Goal: Task Accomplishment & Management: Use online tool/utility

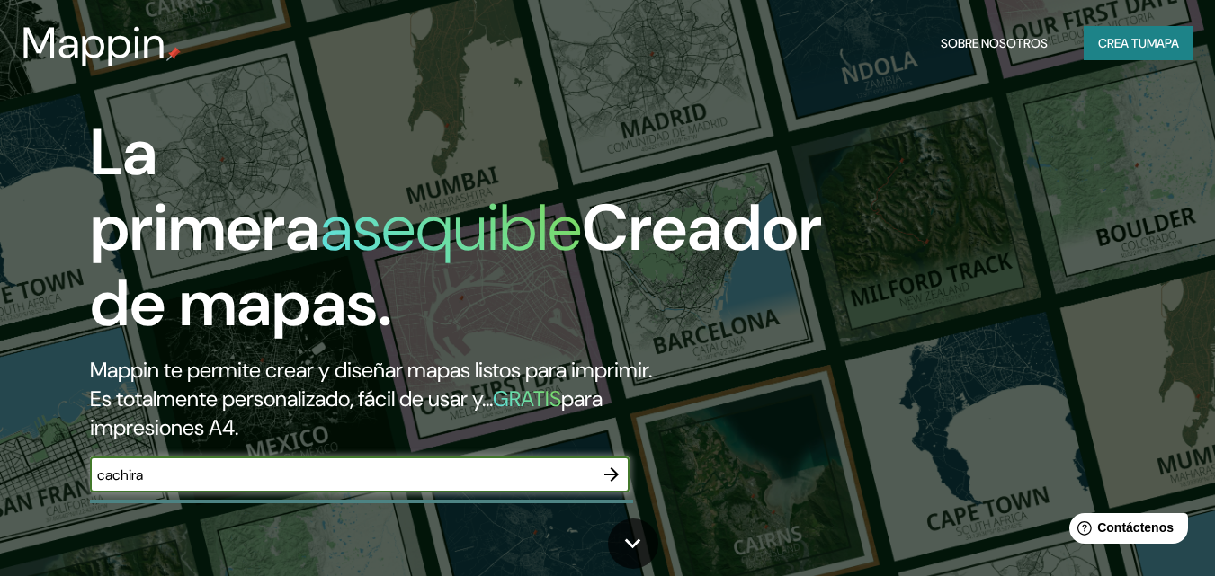
type input "cachira"
click at [612, 476] on icon "button" at bounding box center [612, 475] width 22 height 22
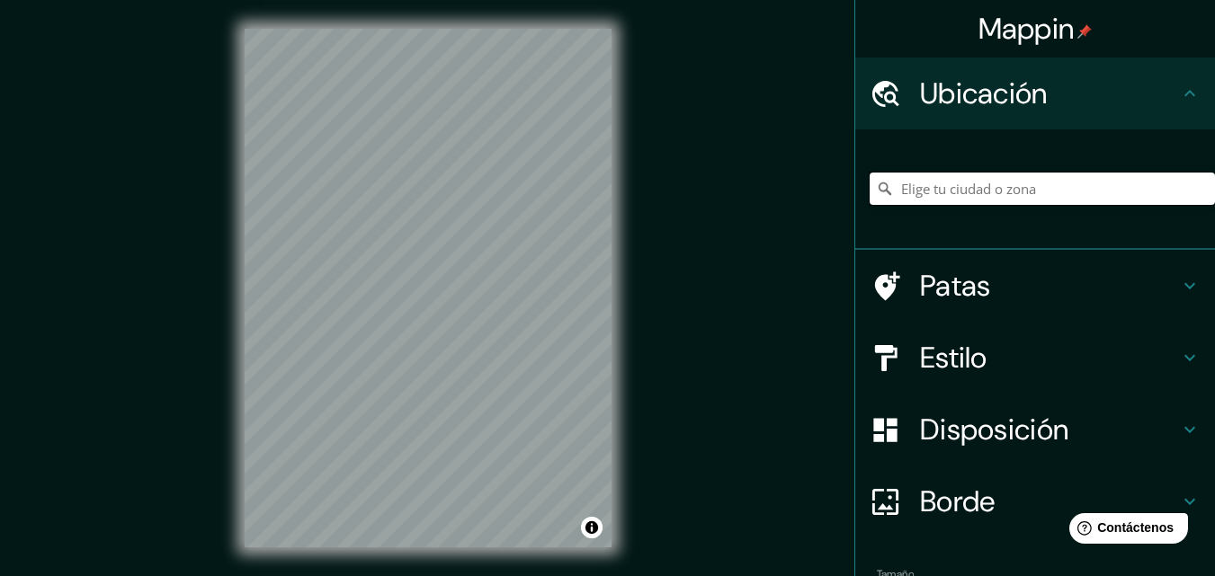
click at [905, 195] on input "Elige tu ciudad o zona" at bounding box center [1041, 189] width 345 height 32
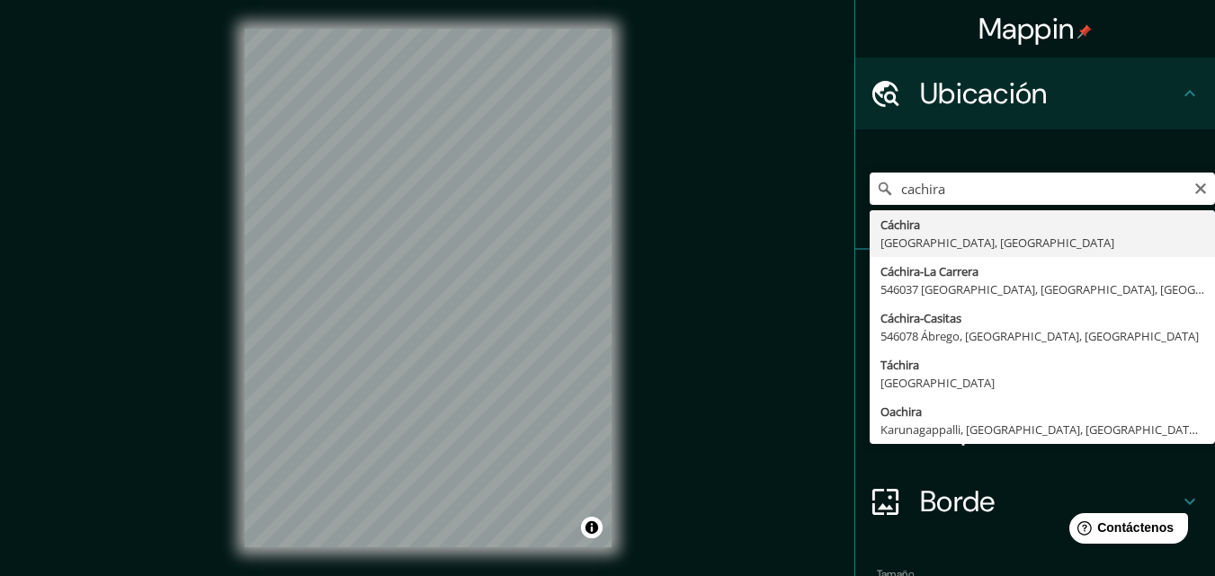
type input "Cáchira, [GEOGRAPHIC_DATA], [GEOGRAPHIC_DATA]"
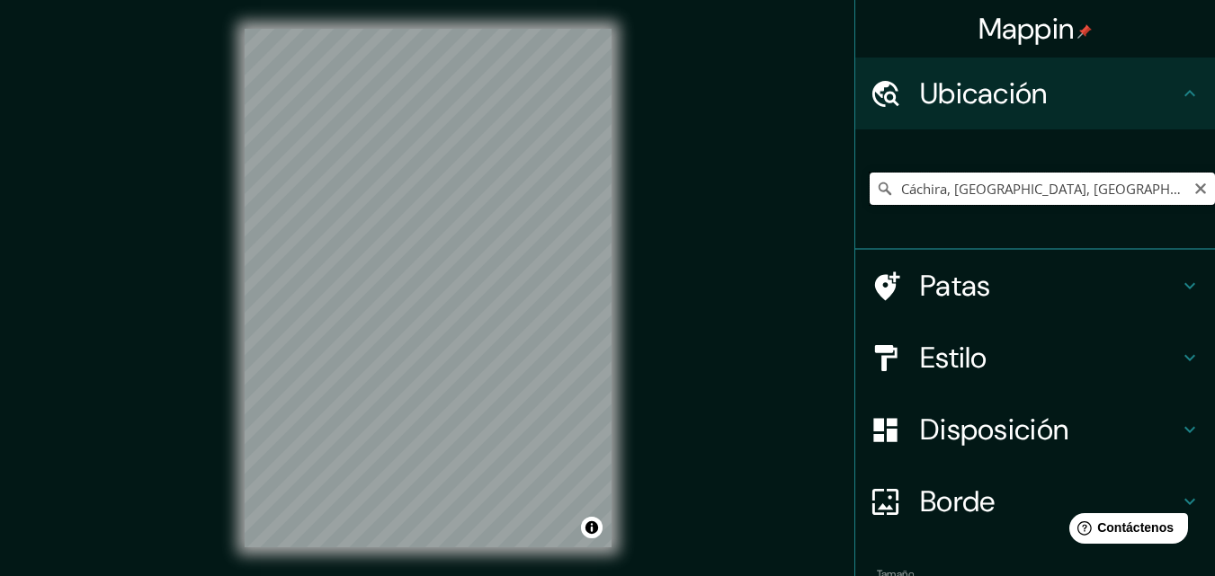
click at [1098, 192] on input "Cáchira, [GEOGRAPHIC_DATA], [GEOGRAPHIC_DATA]" at bounding box center [1041, 189] width 345 height 32
click at [878, 189] on icon at bounding box center [884, 188] width 13 height 13
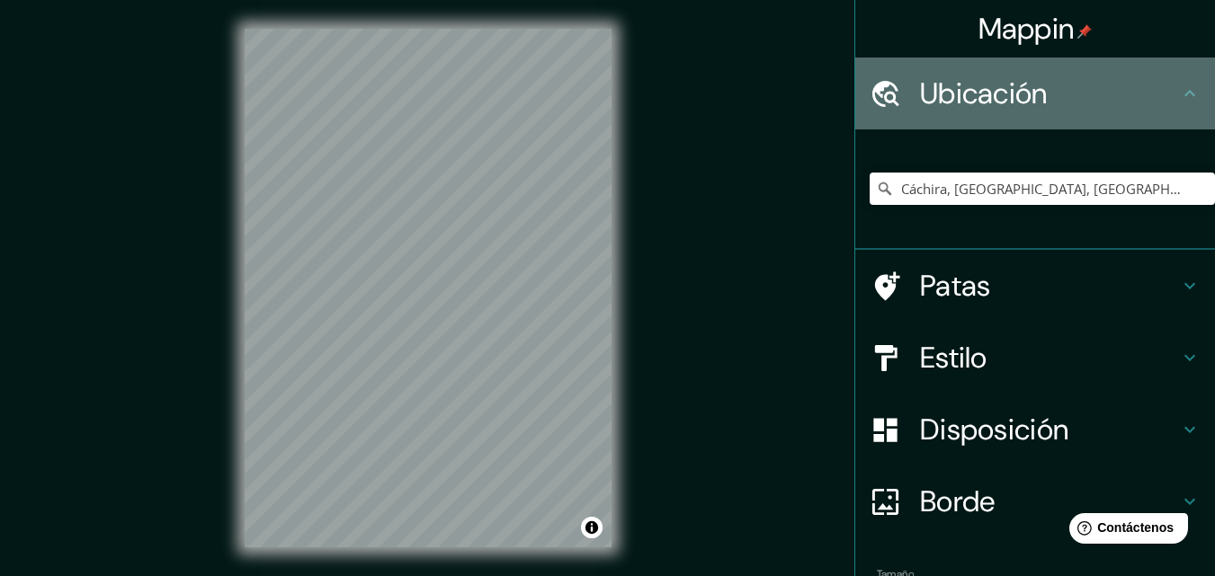
click at [1179, 102] on icon at bounding box center [1190, 94] width 22 height 22
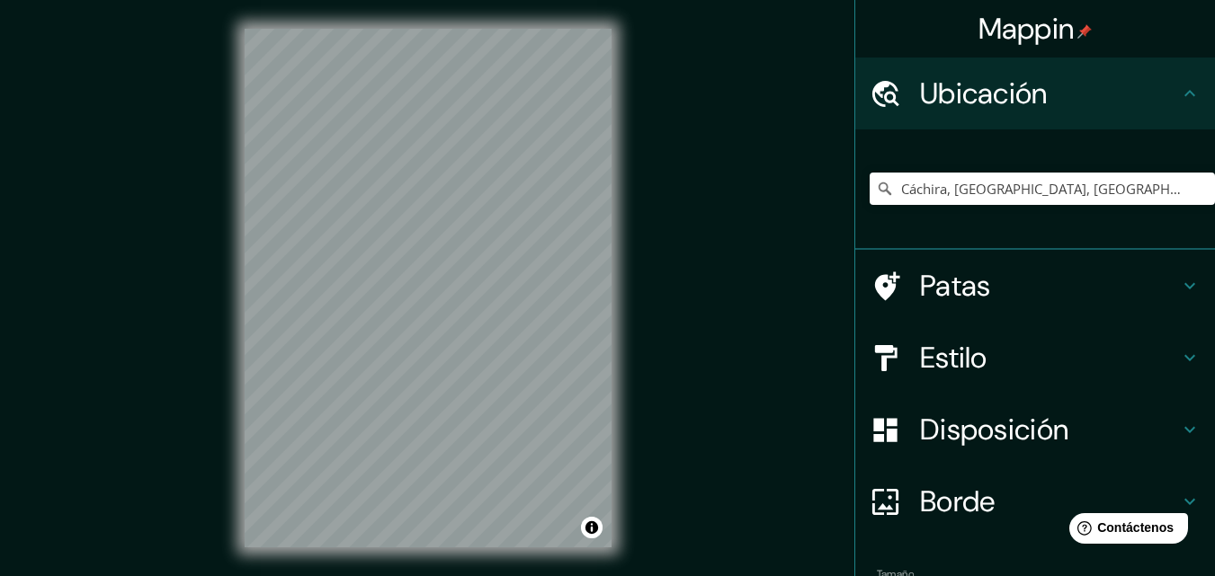
click at [1179, 355] on icon at bounding box center [1190, 358] width 22 height 22
click at [1174, 355] on div "Estilo" at bounding box center [1035, 358] width 360 height 72
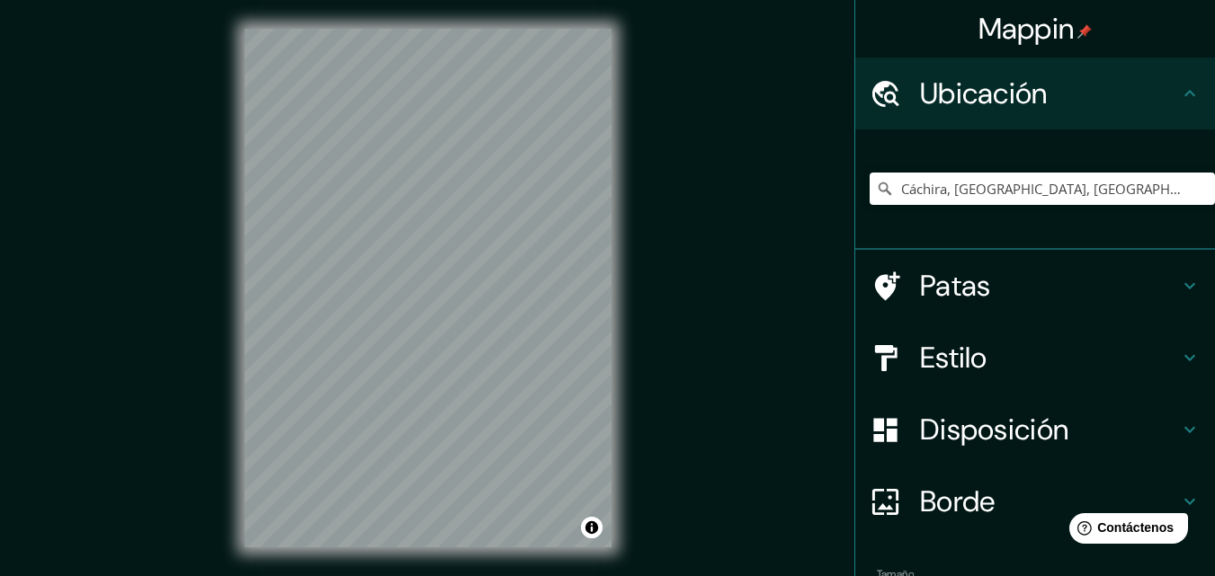
click at [1174, 355] on div "Estilo" at bounding box center [1035, 358] width 360 height 72
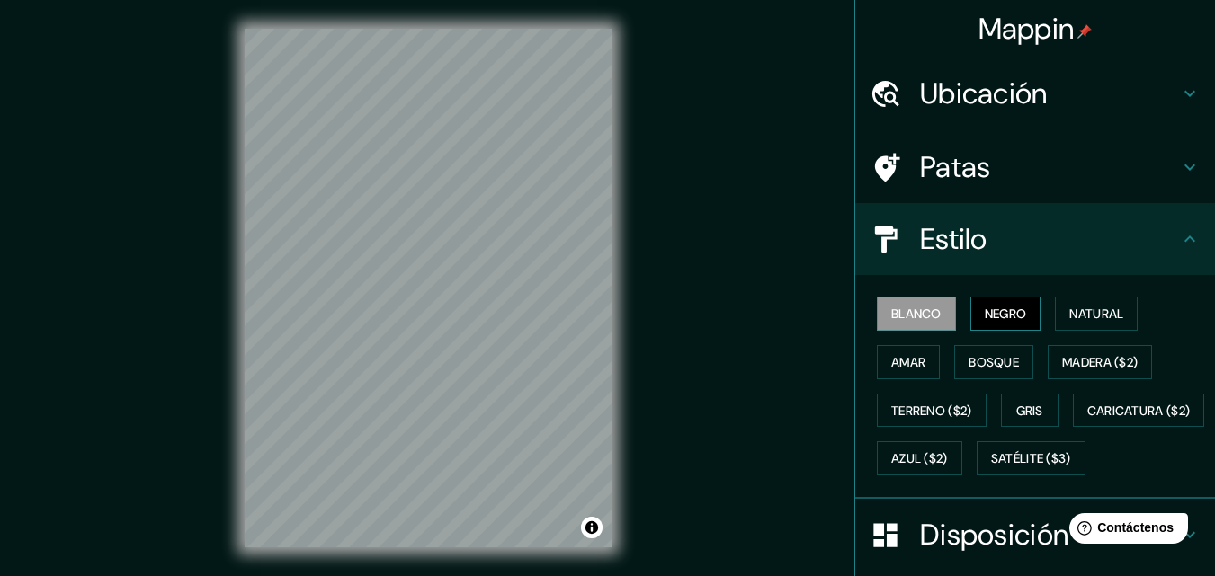
click at [984, 319] on font "Negro" at bounding box center [1005, 314] width 42 height 16
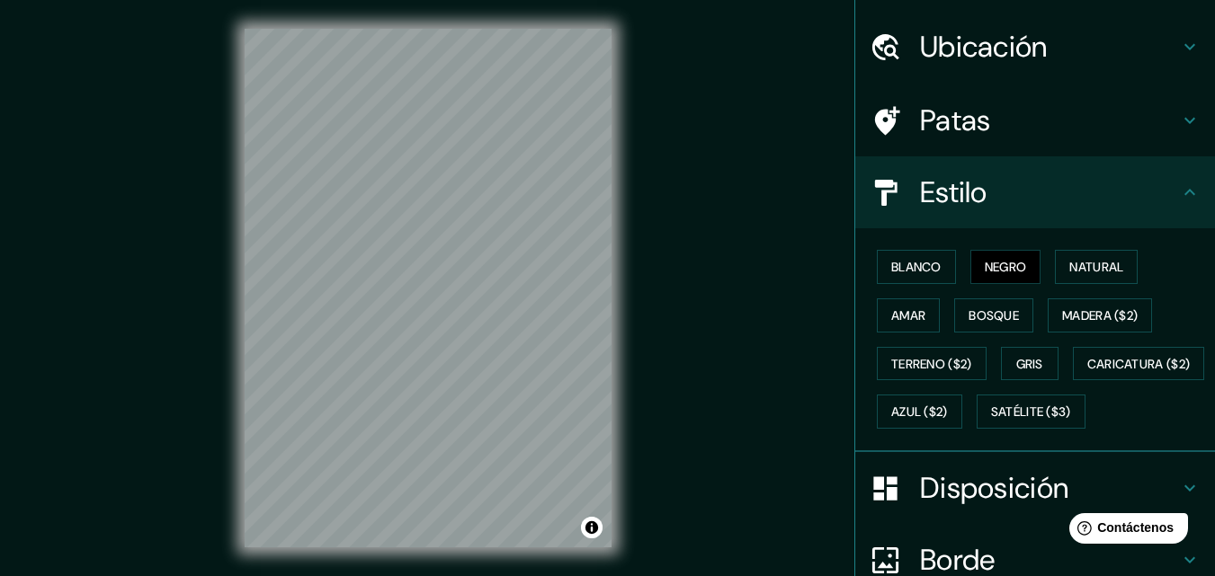
scroll to position [90, 0]
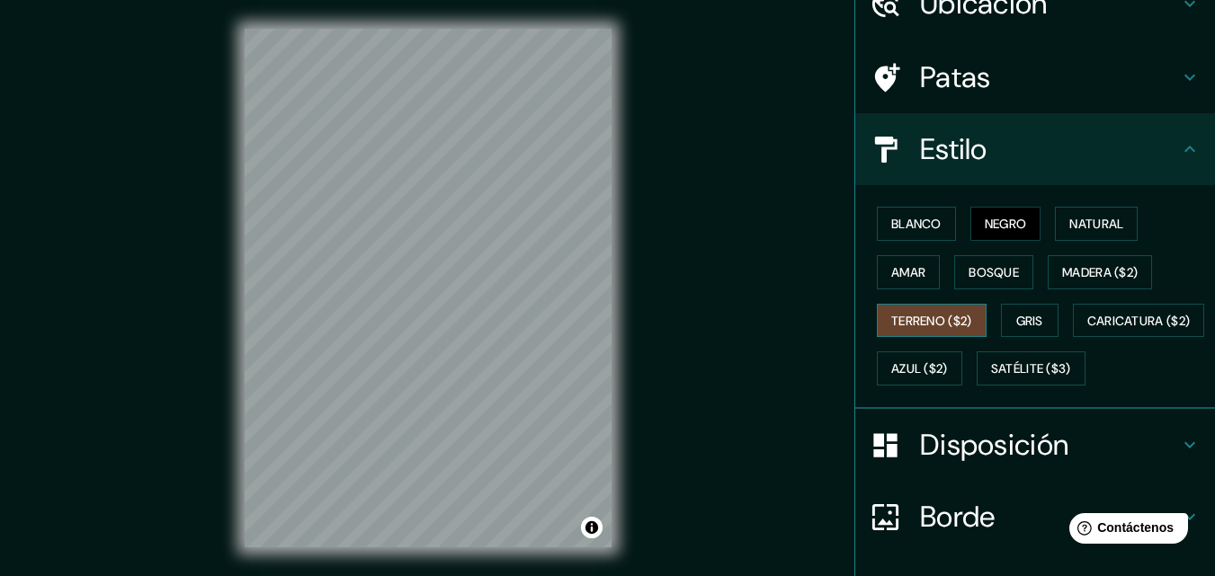
click at [926, 331] on font "Terreno ($2)" at bounding box center [931, 320] width 81 height 23
click at [1087, 329] on font "Caricatura ($2)" at bounding box center [1138, 321] width 103 height 16
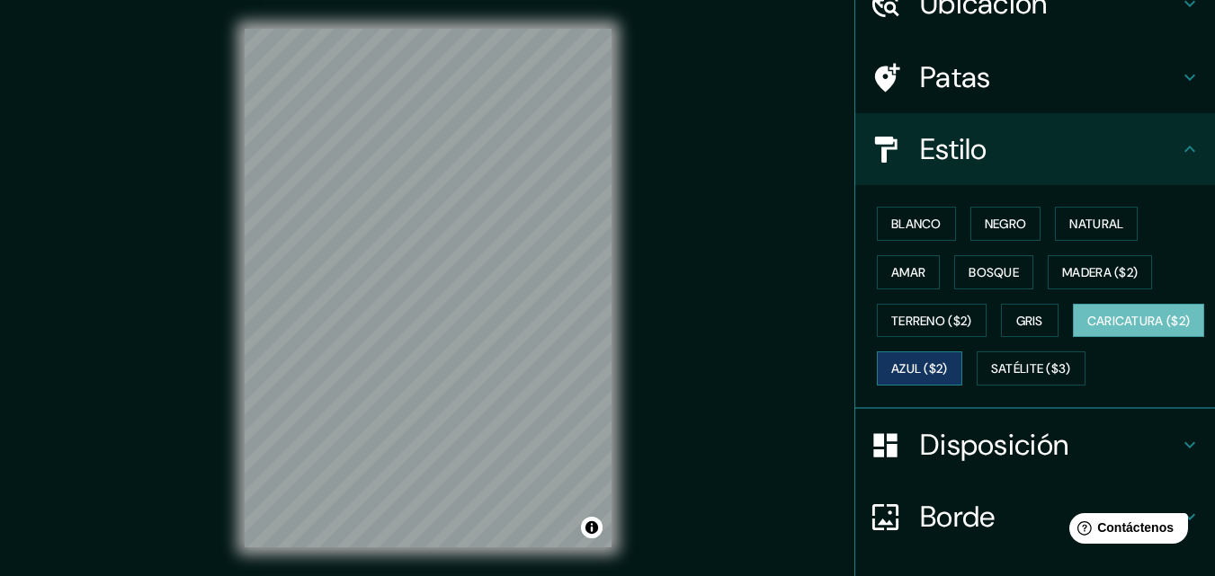
click at [948, 370] on font "Azul ($2)" at bounding box center [919, 369] width 57 height 16
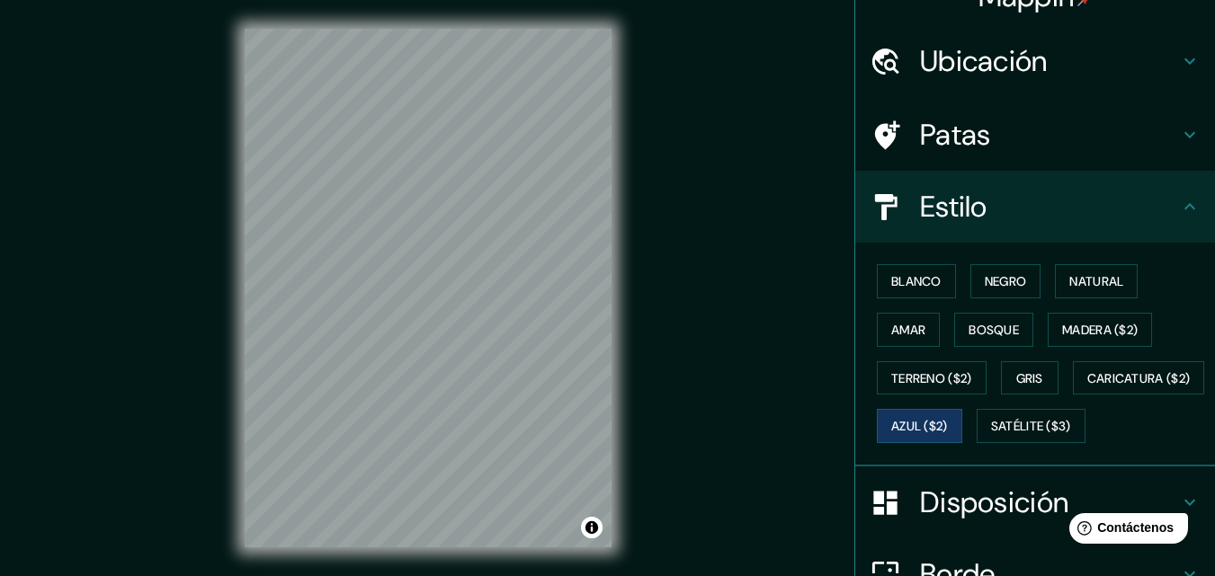
scroll to position [0, 0]
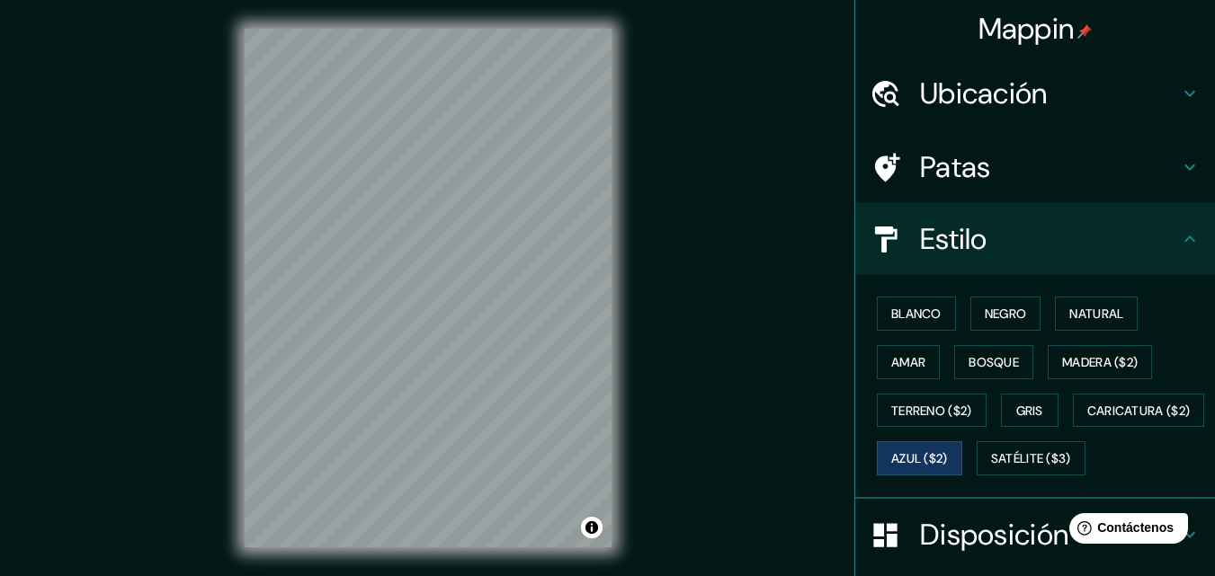
click at [1162, 93] on h4 "Ubicación" at bounding box center [1049, 94] width 259 height 36
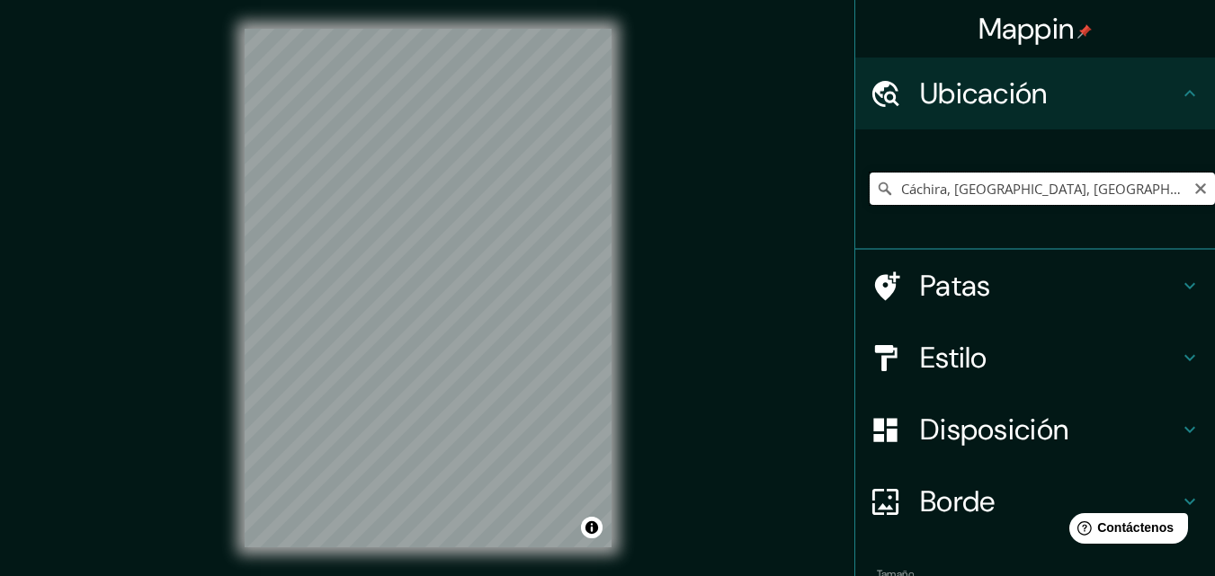
click at [1037, 200] on input "Cáchira, [GEOGRAPHIC_DATA], [GEOGRAPHIC_DATA]" at bounding box center [1041, 189] width 345 height 32
click at [1149, 191] on input "Cáchira, [GEOGRAPHIC_DATA], [GEOGRAPHIC_DATA]" at bounding box center [1041, 189] width 345 height 32
click at [960, 362] on font "Estilo" at bounding box center [953, 358] width 67 height 38
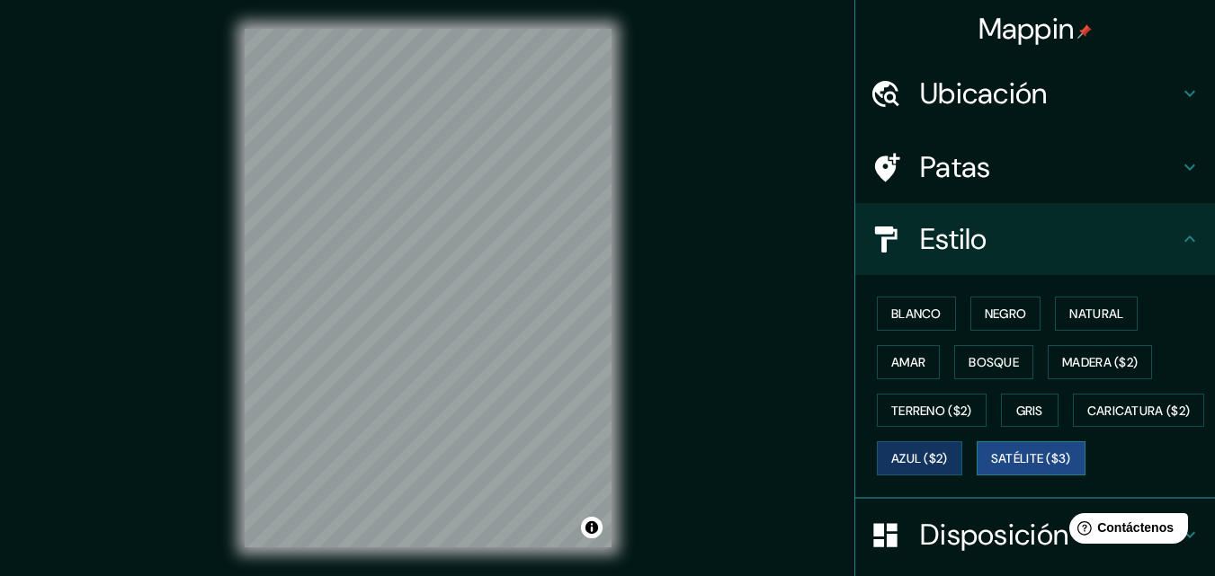
click at [991, 467] on font "Satélite ($3)" at bounding box center [1031, 459] width 80 height 16
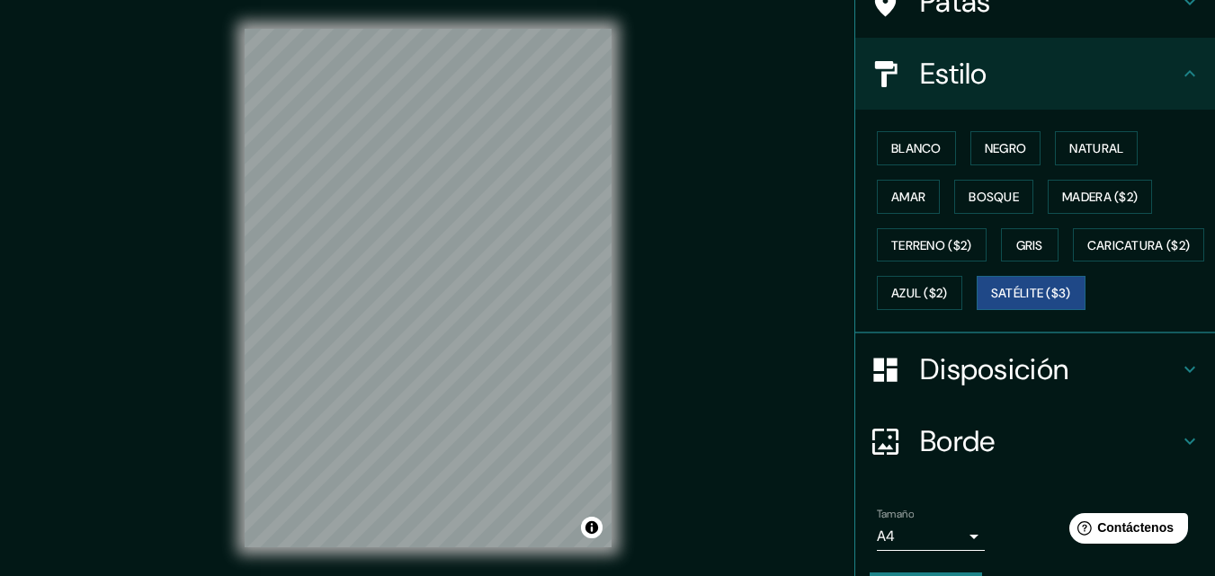
scroll to position [180, 0]
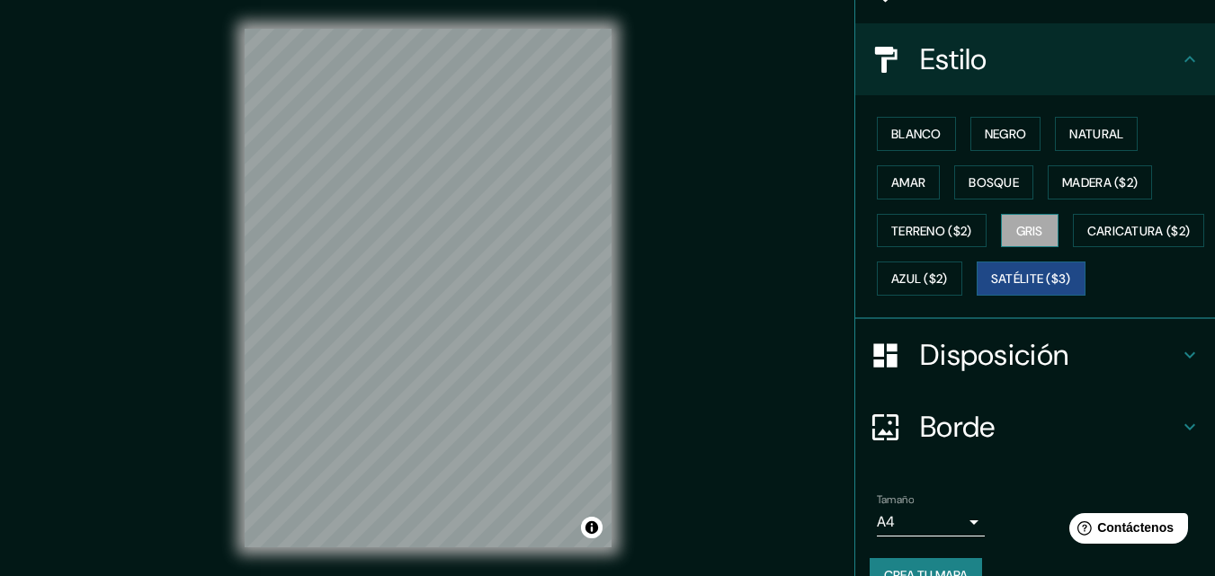
click at [1025, 227] on font "Gris" at bounding box center [1029, 231] width 27 height 16
